Goal: Navigation & Orientation: Find specific page/section

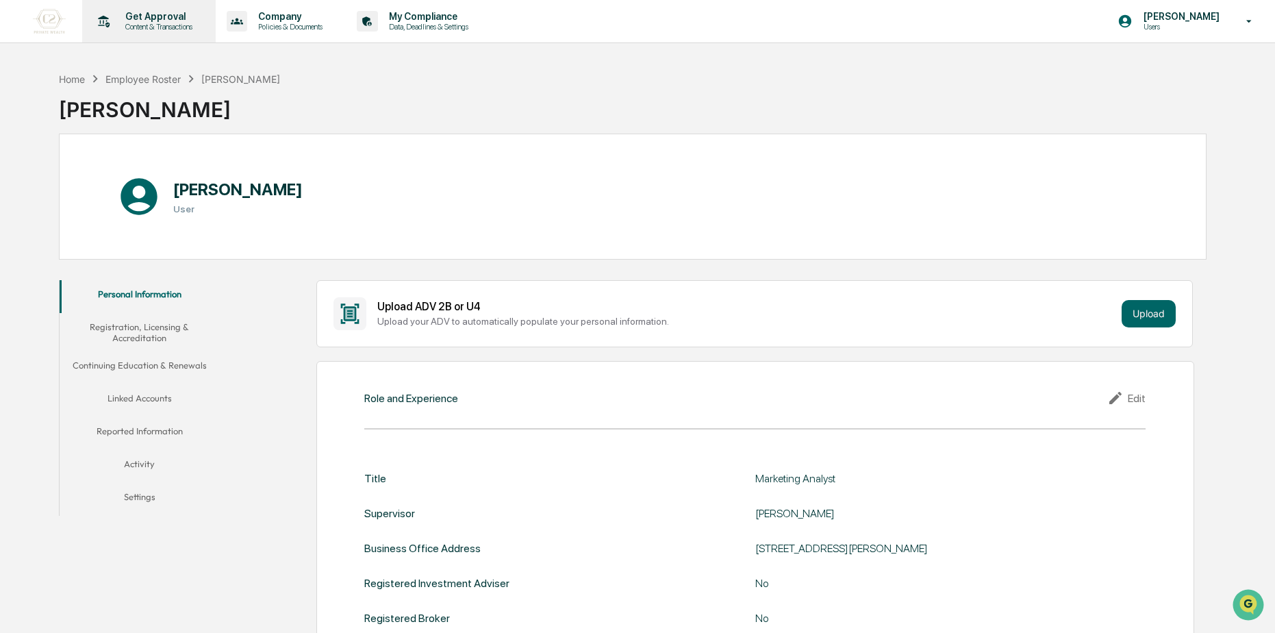
click at [153, 19] on p "Get Approval" at bounding box center [156, 16] width 85 height 11
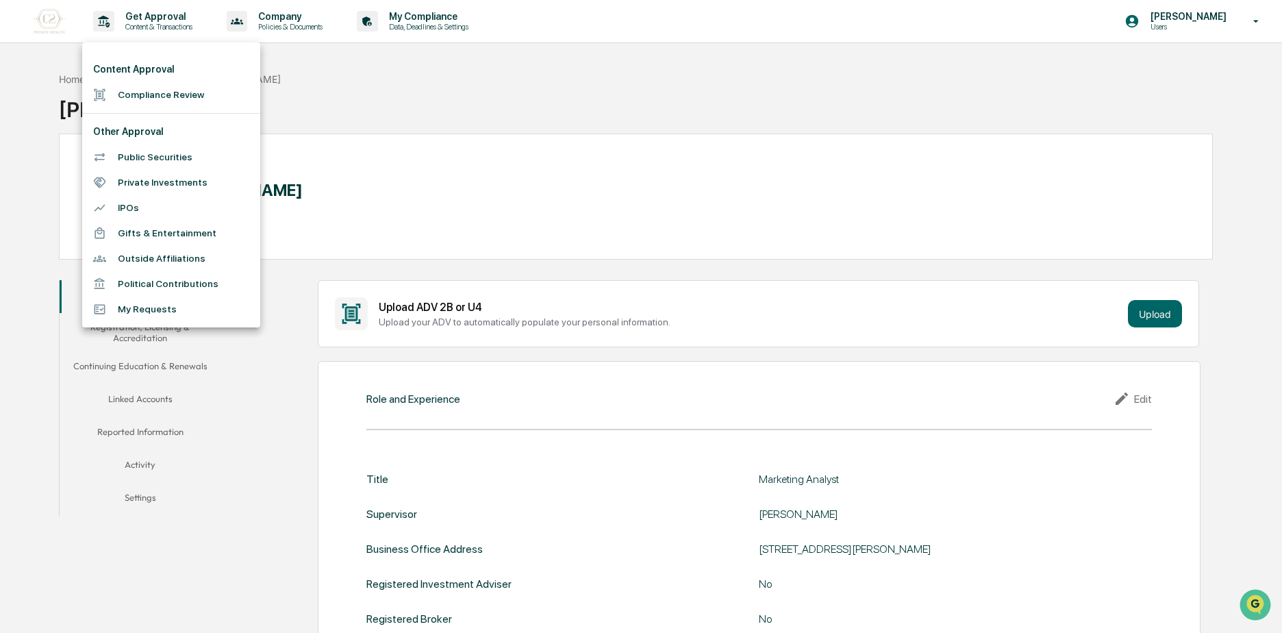
click at [403, 92] on div at bounding box center [641, 316] width 1282 height 633
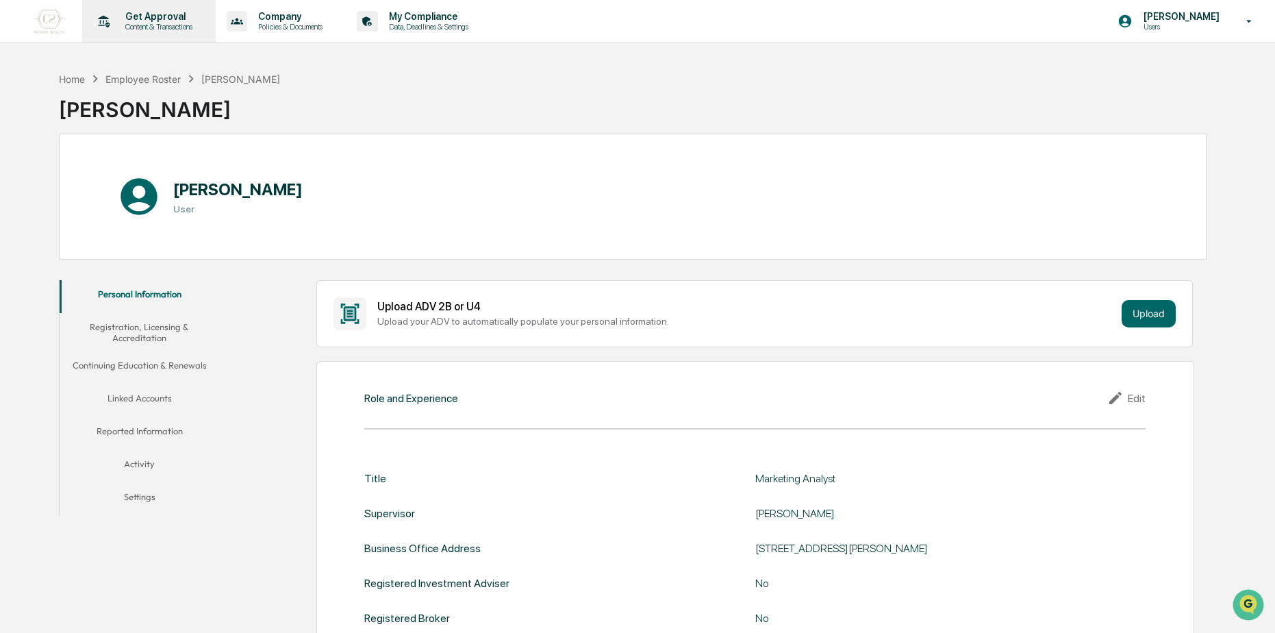
click at [122, 4] on div "Get Approval Content & Transactions" at bounding box center [148, 21] width 120 height 42
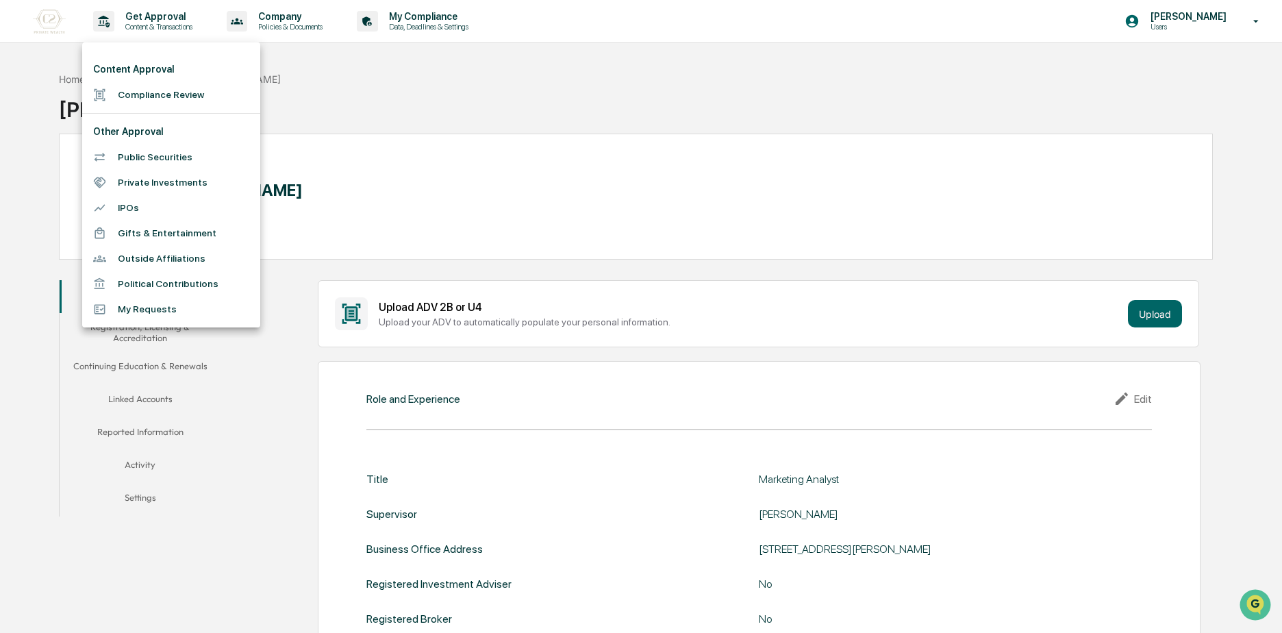
click at [136, 95] on li "Compliance Review" at bounding box center [171, 94] width 178 height 25
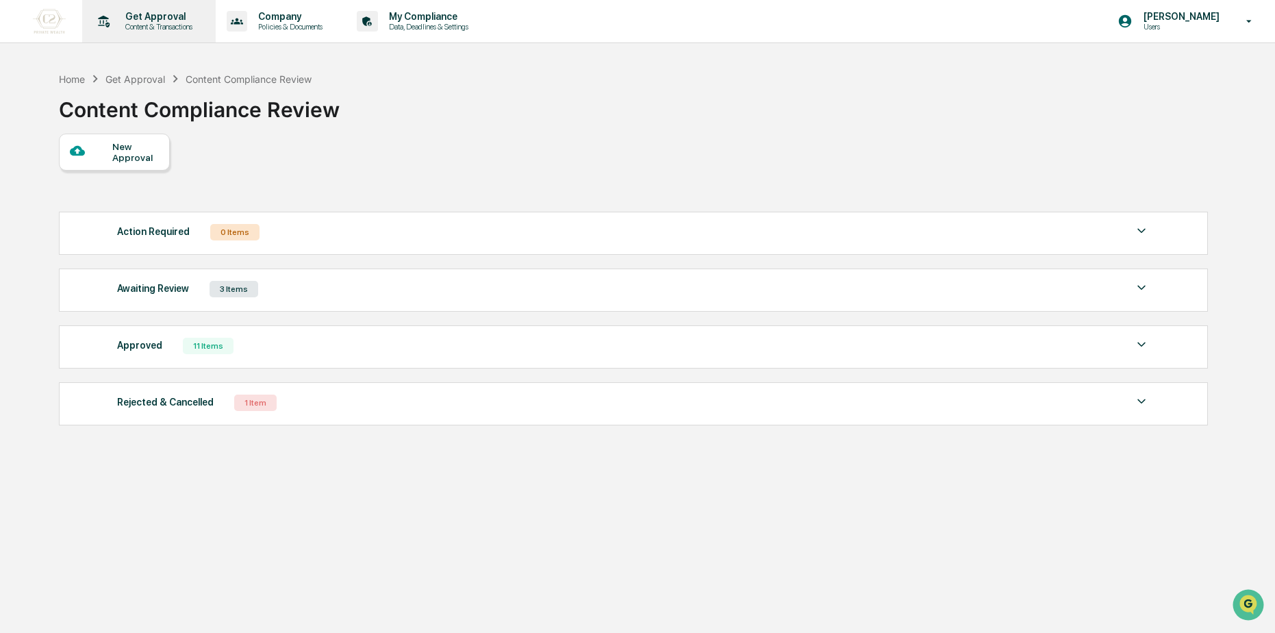
click at [153, 41] on div "Get Approval Content & Transactions" at bounding box center [148, 21] width 120 height 42
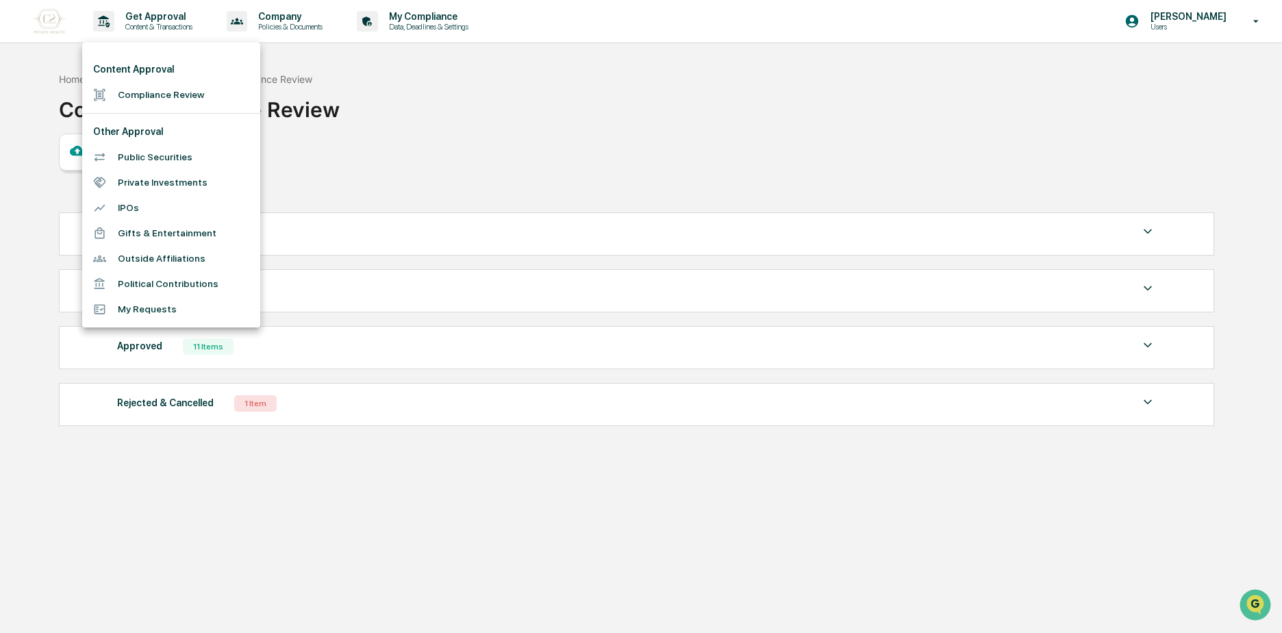
click at [387, 87] on div at bounding box center [641, 316] width 1282 height 633
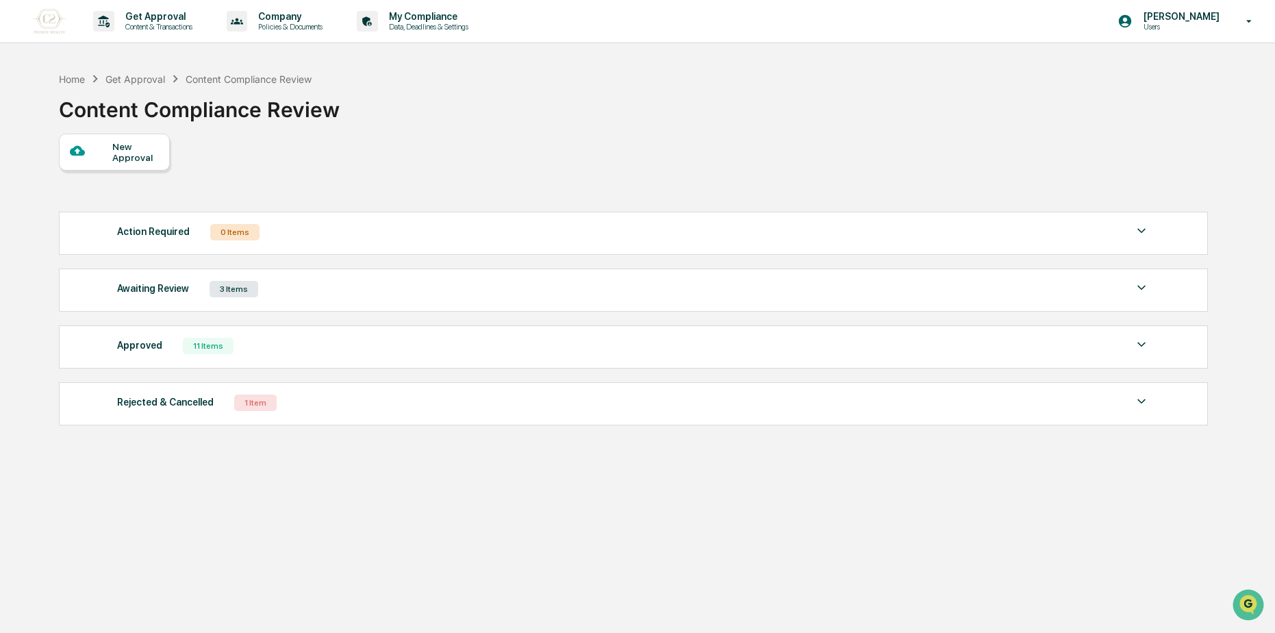
click at [236, 297] on div "3 Items" at bounding box center [234, 289] width 49 height 16
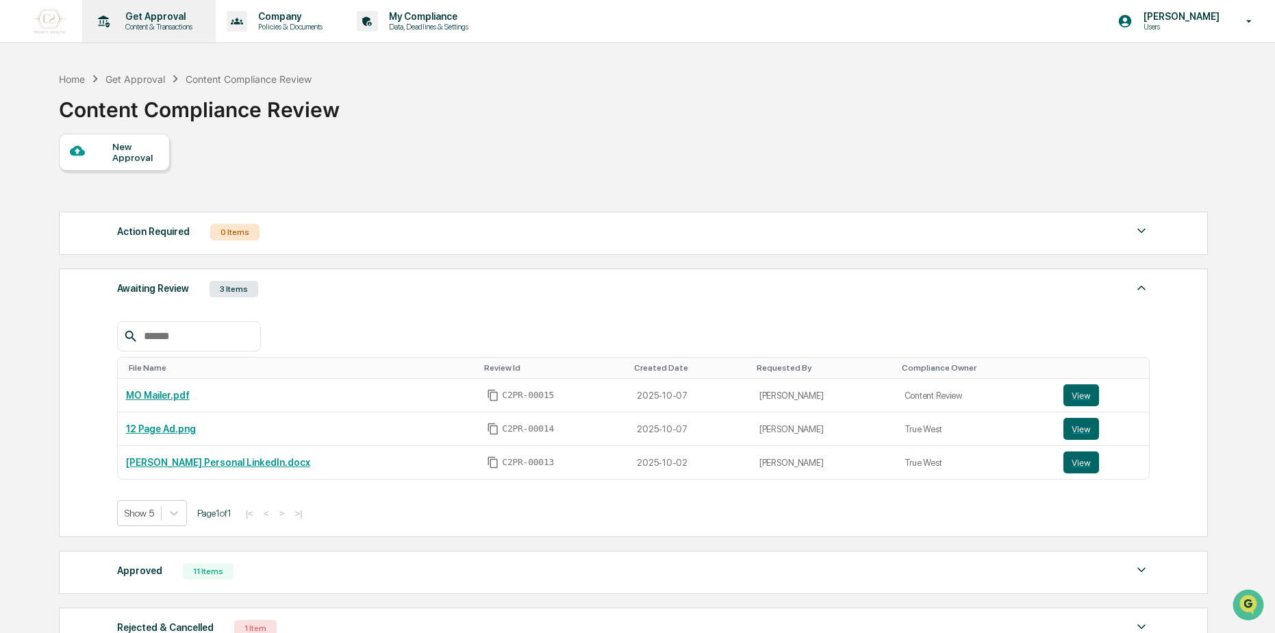
click at [144, 14] on p "Get Approval" at bounding box center [156, 16] width 85 height 11
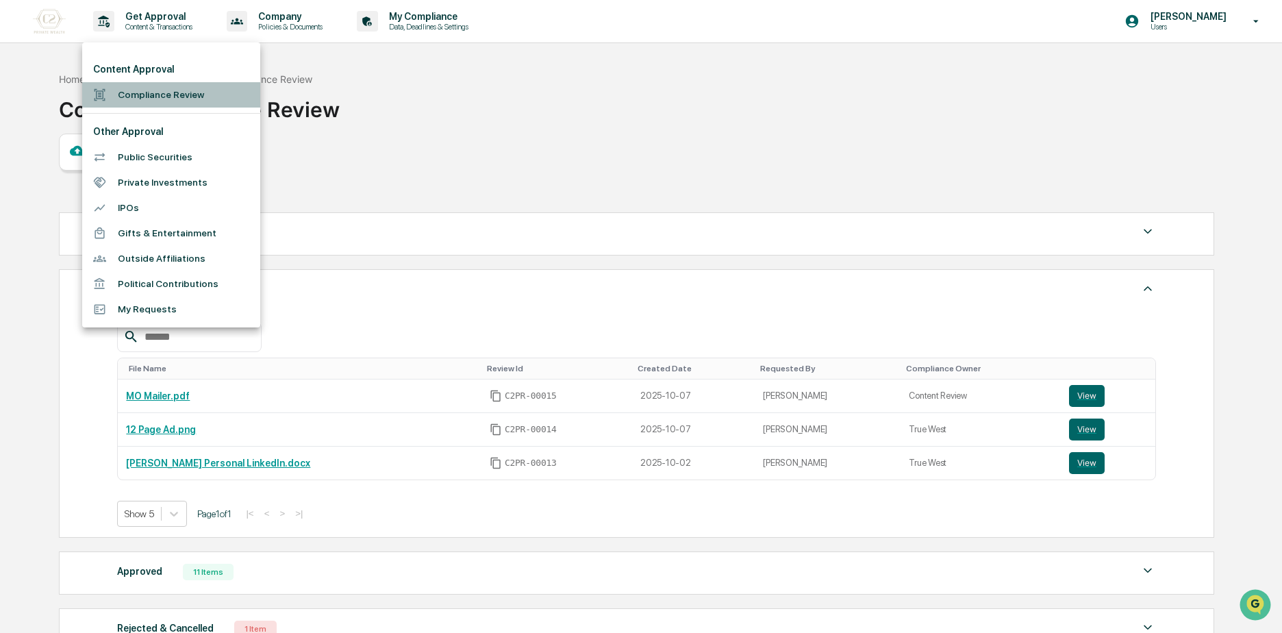
click at [200, 92] on li "Compliance Review" at bounding box center [171, 94] width 178 height 25
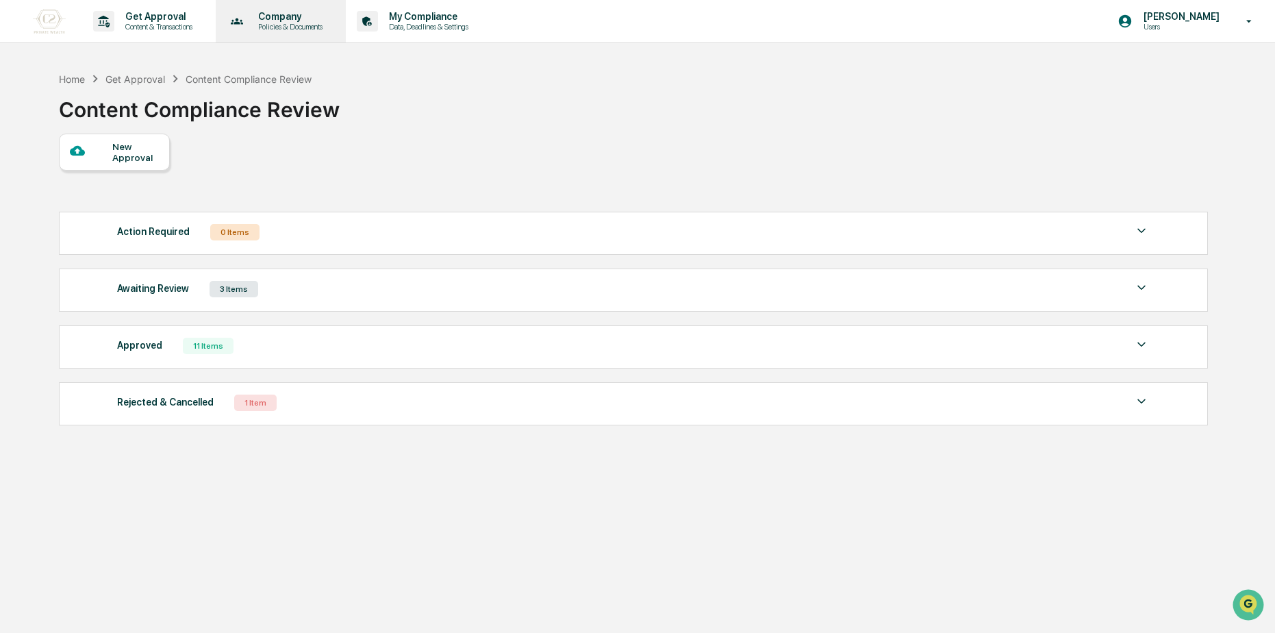
click at [330, 33] on div "Company Policies & Documents" at bounding box center [279, 21] width 117 height 42
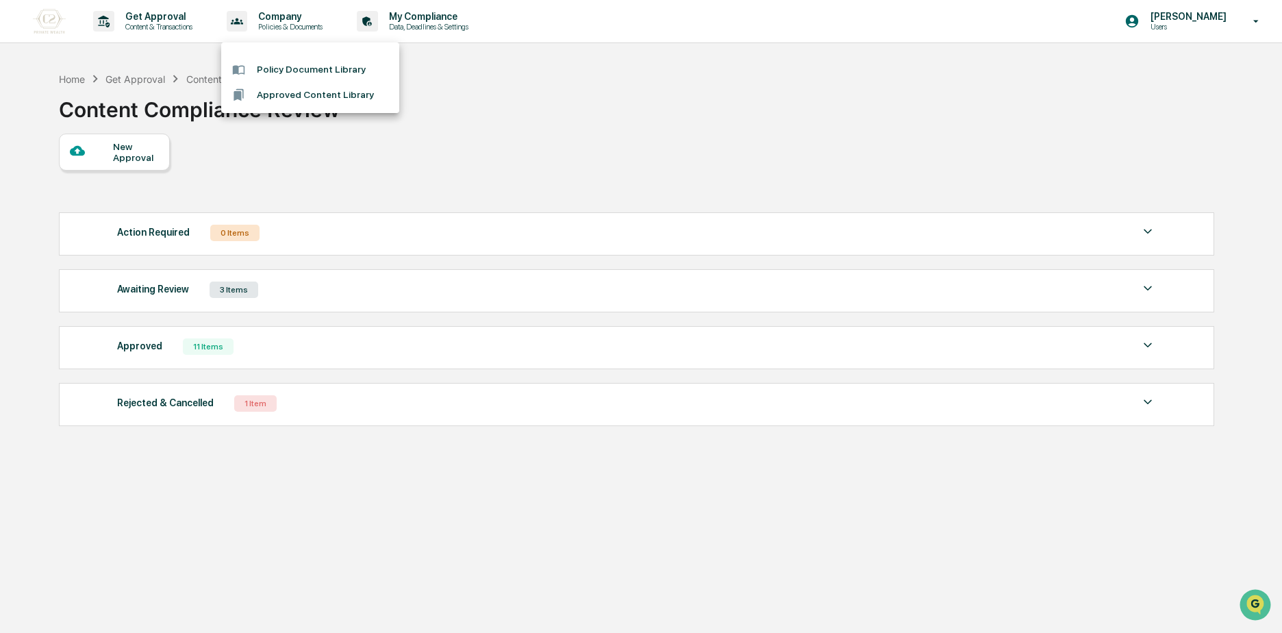
click at [356, 70] on li "Policy Document Library" at bounding box center [310, 69] width 178 height 25
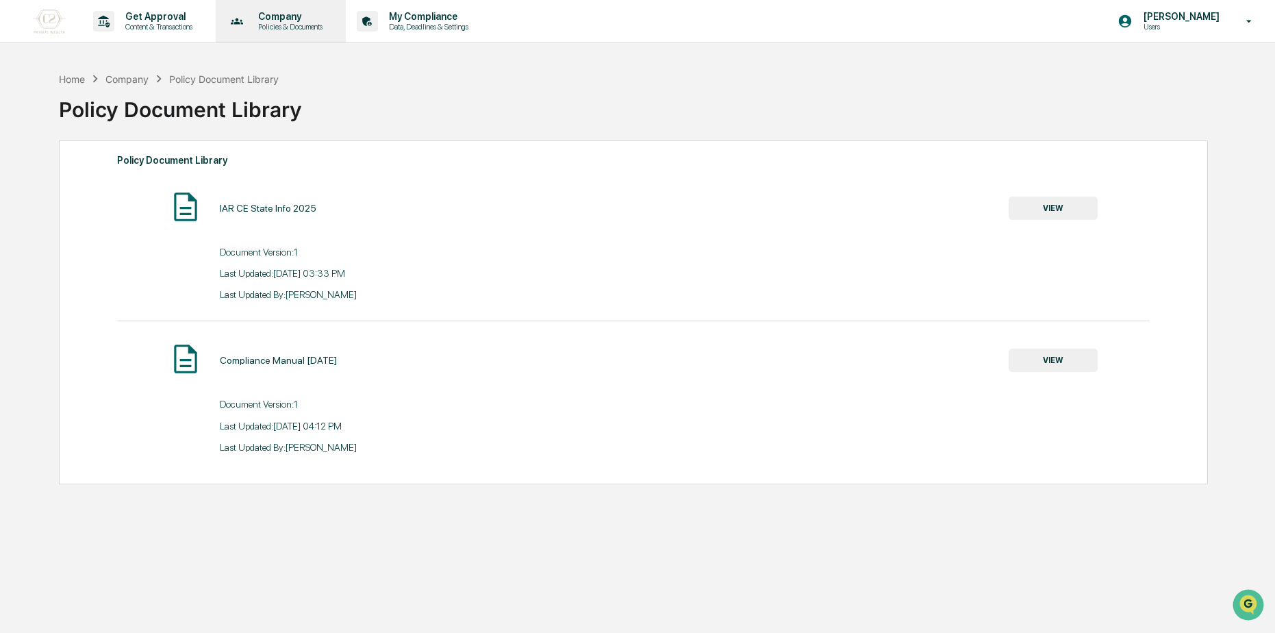
click at [259, 6] on div "Company Policies & Documents" at bounding box center [279, 21] width 117 height 42
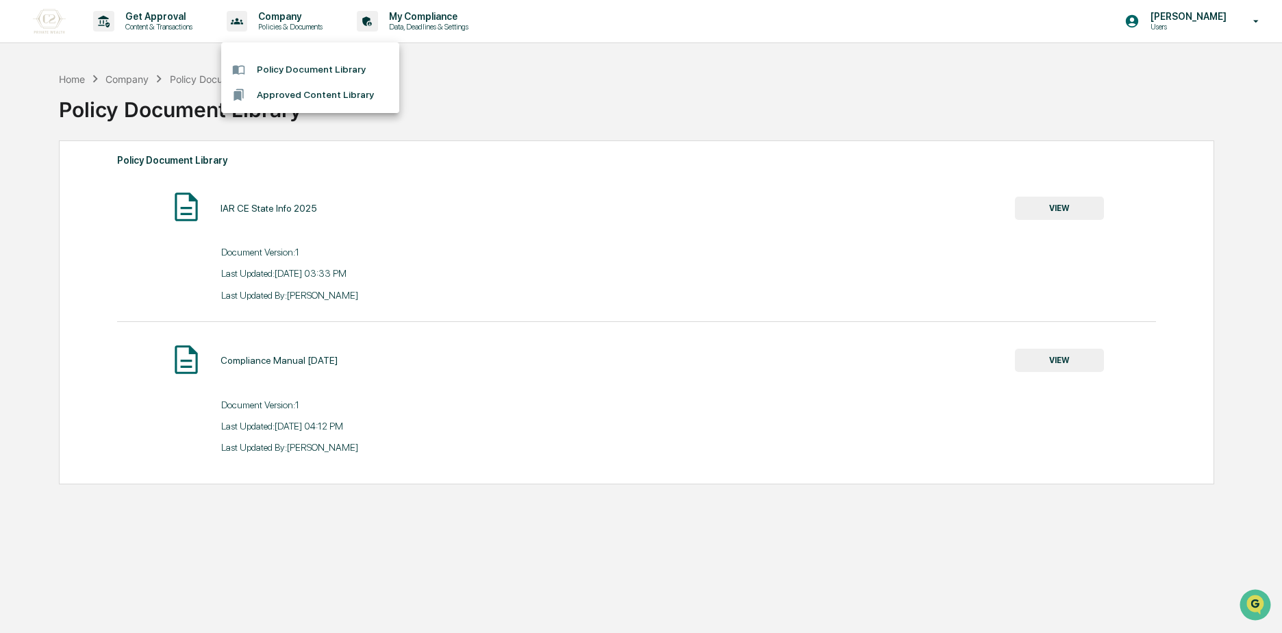
click at [309, 247] on div at bounding box center [641, 316] width 1282 height 633
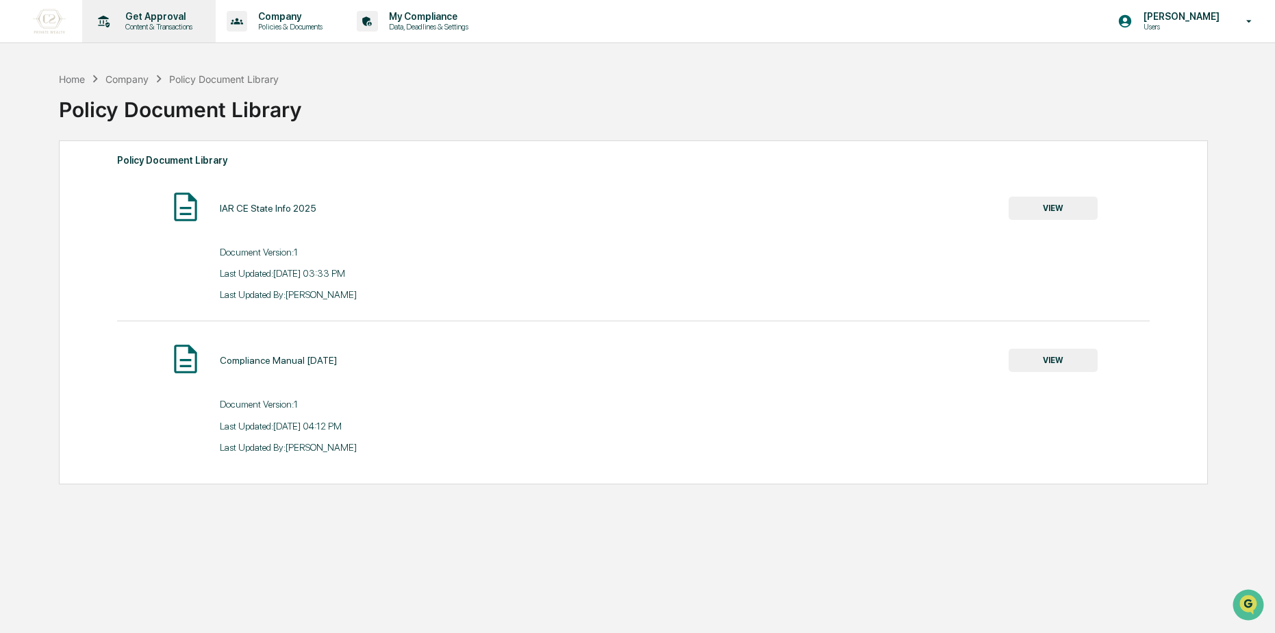
click at [207, 24] on div "Get Approval Content & Transactions" at bounding box center [148, 21] width 120 height 42
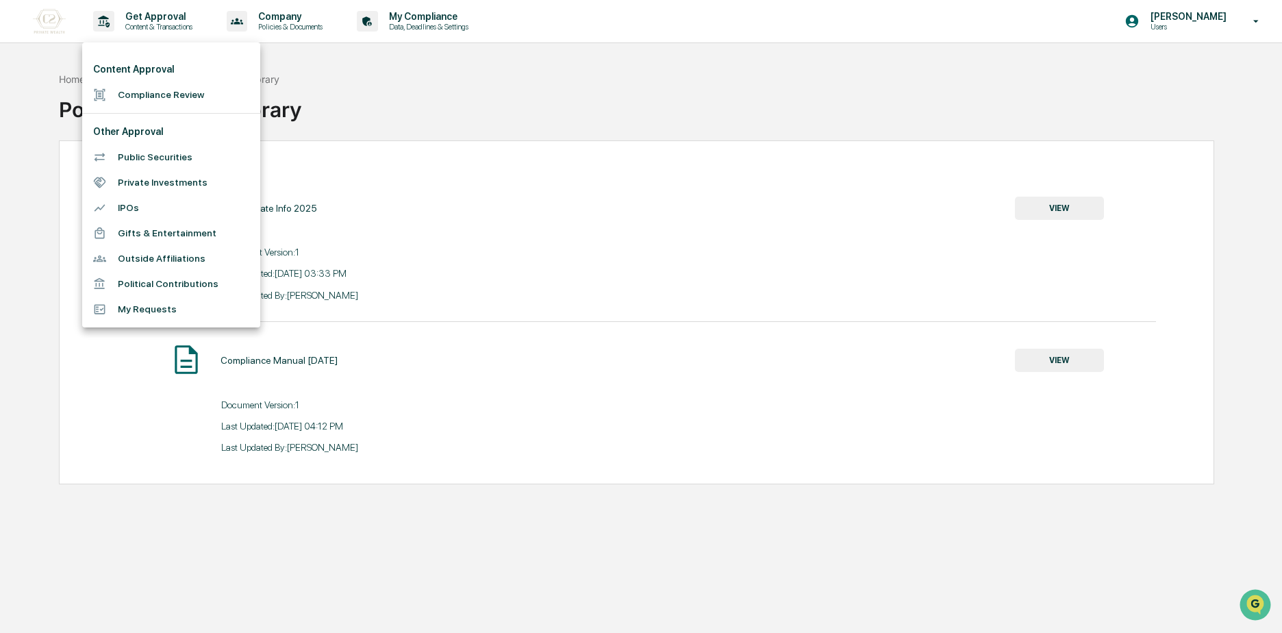
click at [125, 25] on div at bounding box center [641, 316] width 1282 height 633
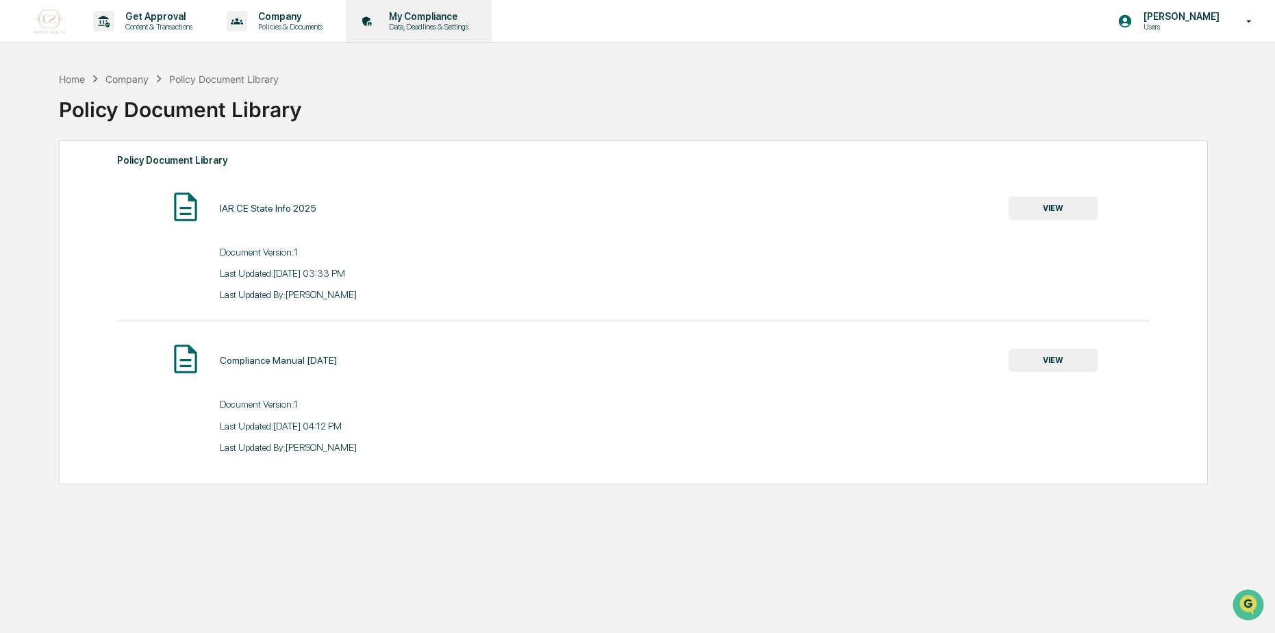
click at [378, 11] on icon at bounding box center [367, 21] width 21 height 21
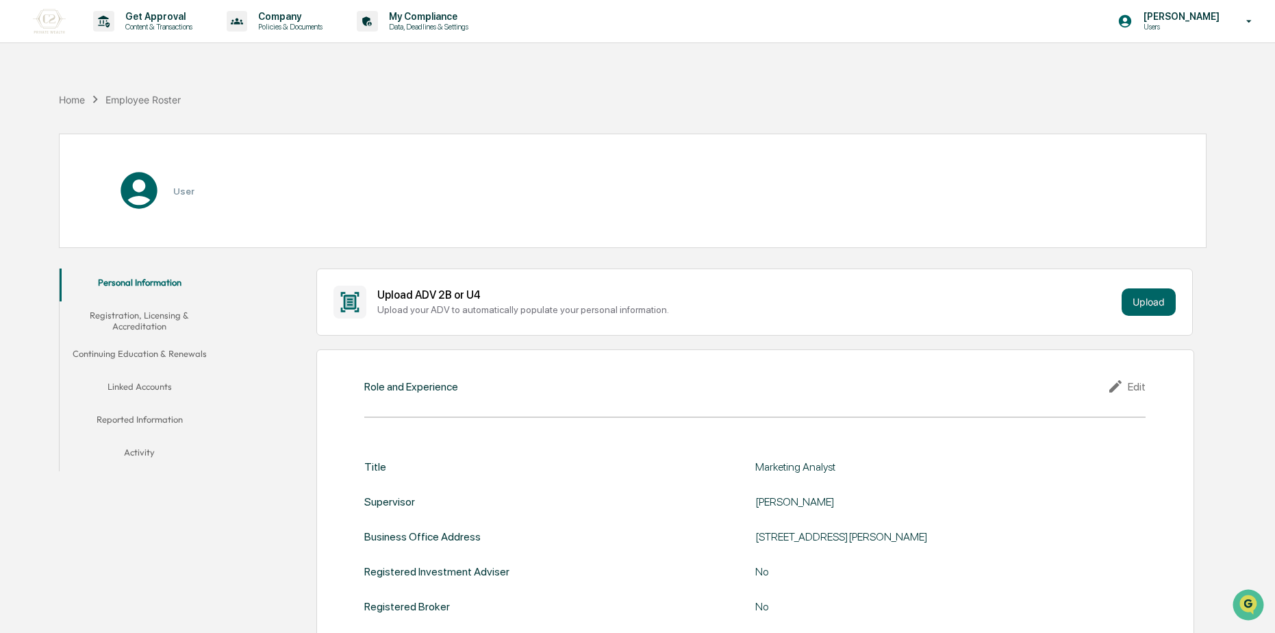
click at [152, 384] on button "Linked Accounts" at bounding box center [140, 388] width 160 height 33
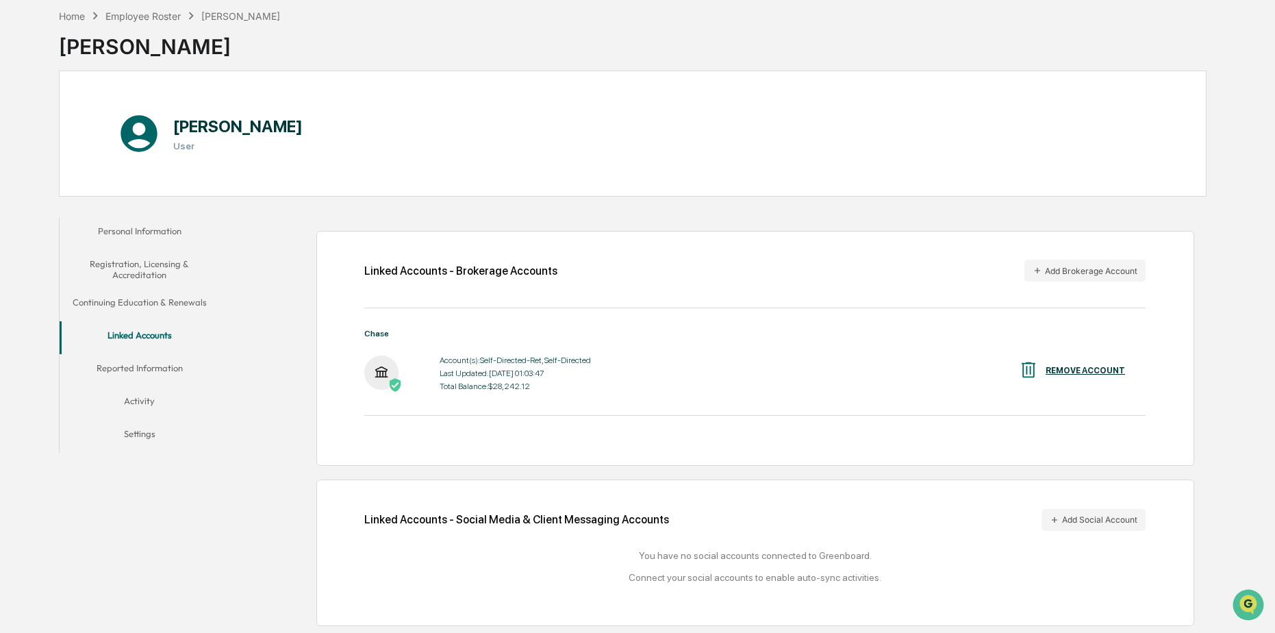
scroll to position [65, 0]
click at [506, 358] on div "Account(s): Self-Directed-Ret, Self-Directed" at bounding box center [515, 358] width 151 height 10
click at [368, 380] on img at bounding box center [381, 370] width 34 height 34
click at [171, 298] on button "Continuing Education & Renewals" at bounding box center [140, 302] width 160 height 33
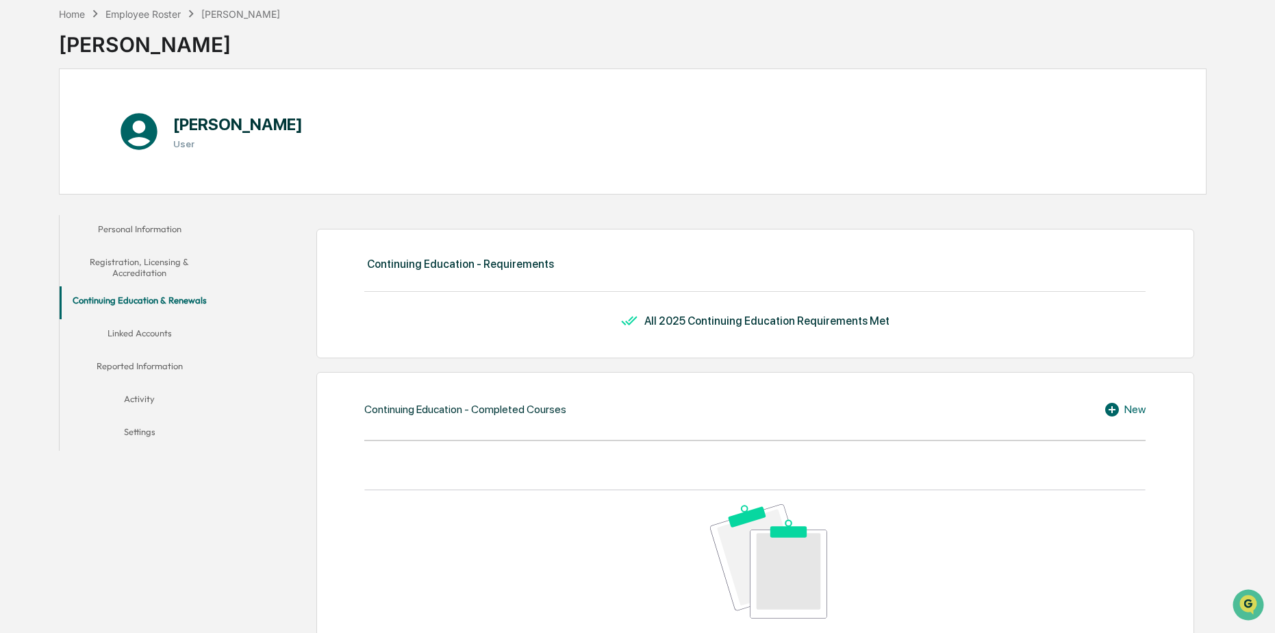
click at [173, 255] on button "Registration, Licensing & Accreditation" at bounding box center [140, 267] width 160 height 39
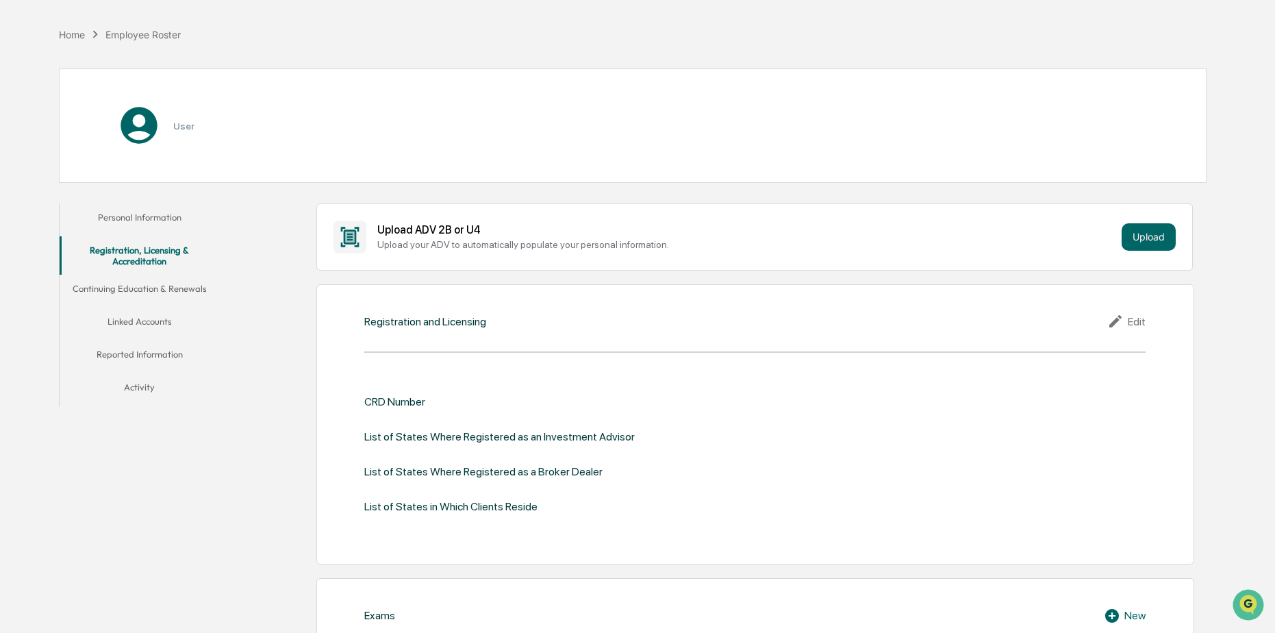
click at [166, 227] on button "Personal Information" at bounding box center [140, 219] width 160 height 33
